Goal: Navigation & Orientation: Understand site structure

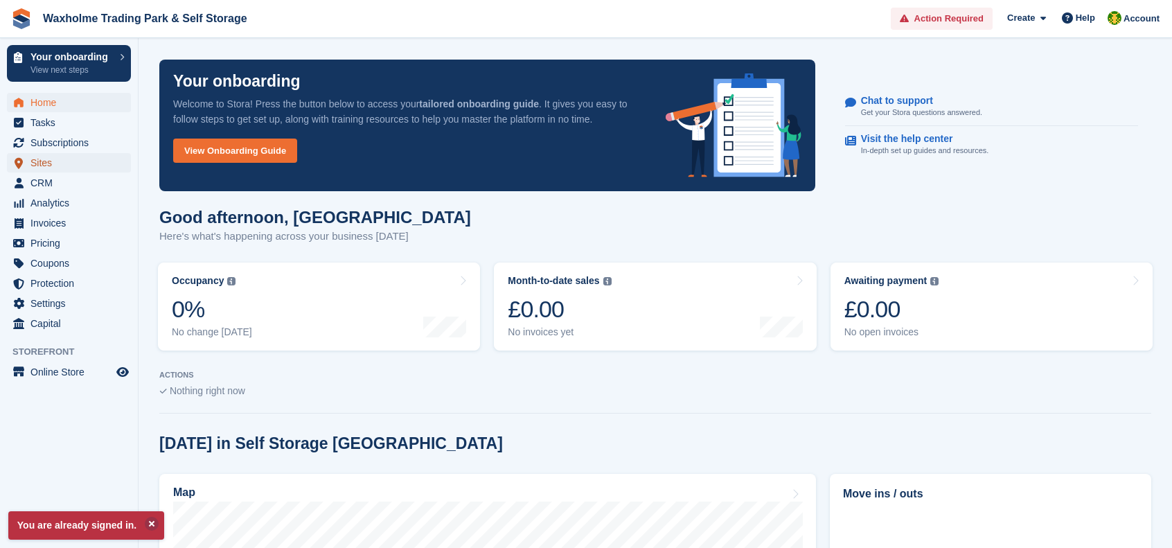
click at [36, 165] on span "Sites" at bounding box center [71, 162] width 83 height 19
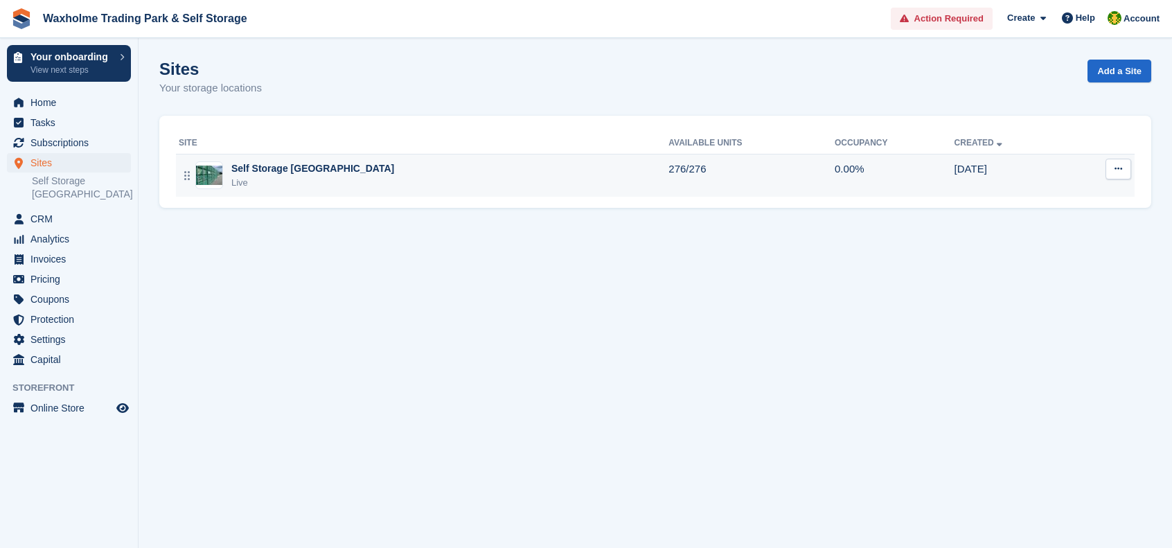
click at [330, 186] on div "Live" at bounding box center [312, 183] width 163 height 14
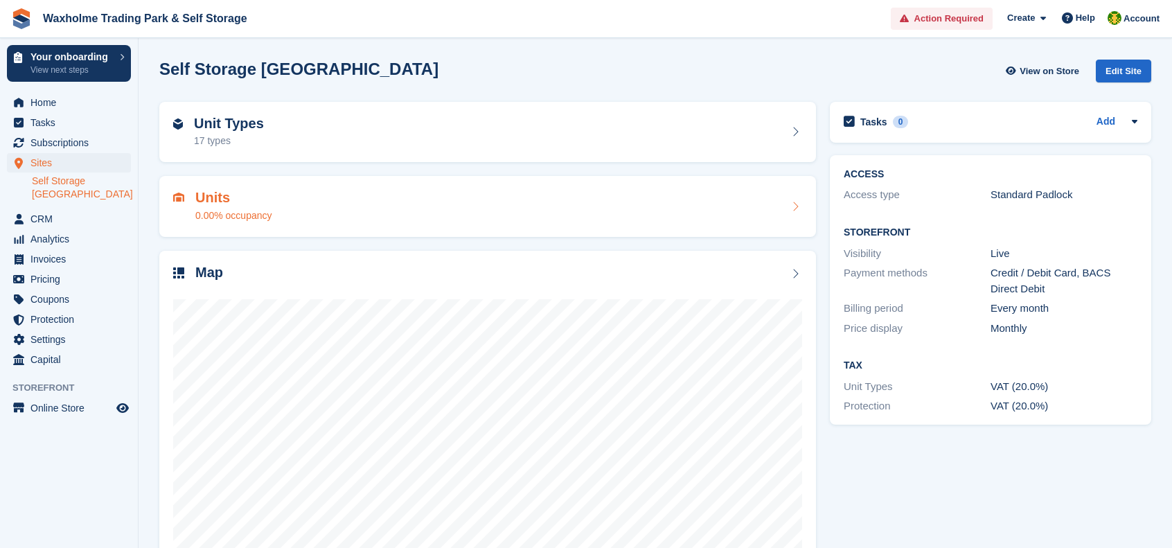
click at [407, 193] on div "Units 0.00% occupancy" at bounding box center [487, 206] width 629 height 33
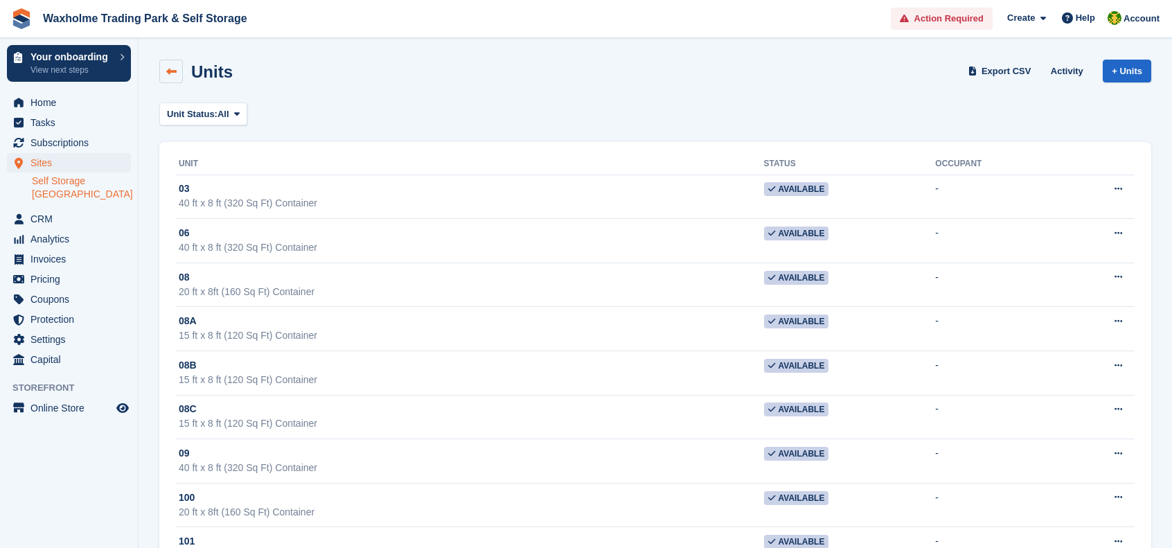
click at [175, 74] on icon at bounding box center [171, 72] width 10 height 10
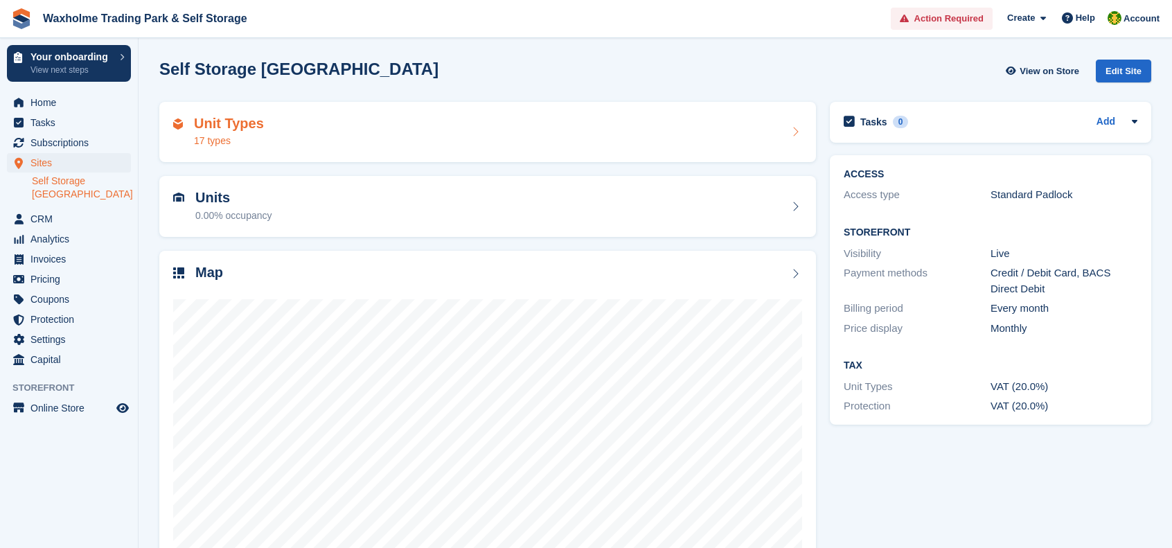
click at [477, 148] on div "Unit Types 17 types" at bounding box center [487, 132] width 629 height 33
